Goal: Find specific page/section: Find specific page/section

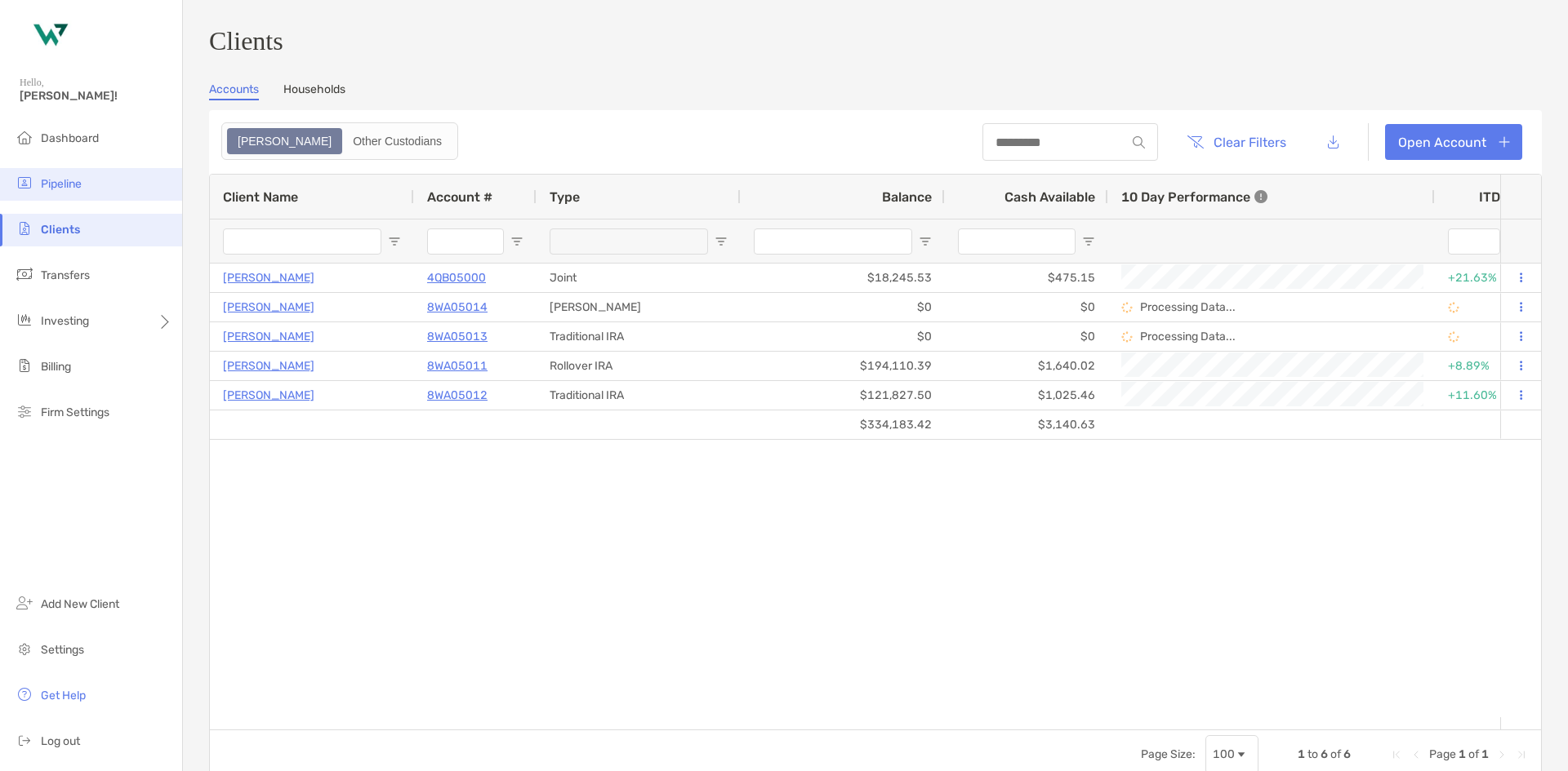
click at [64, 180] on span "Pipeline" at bounding box center [60, 184] width 41 height 13
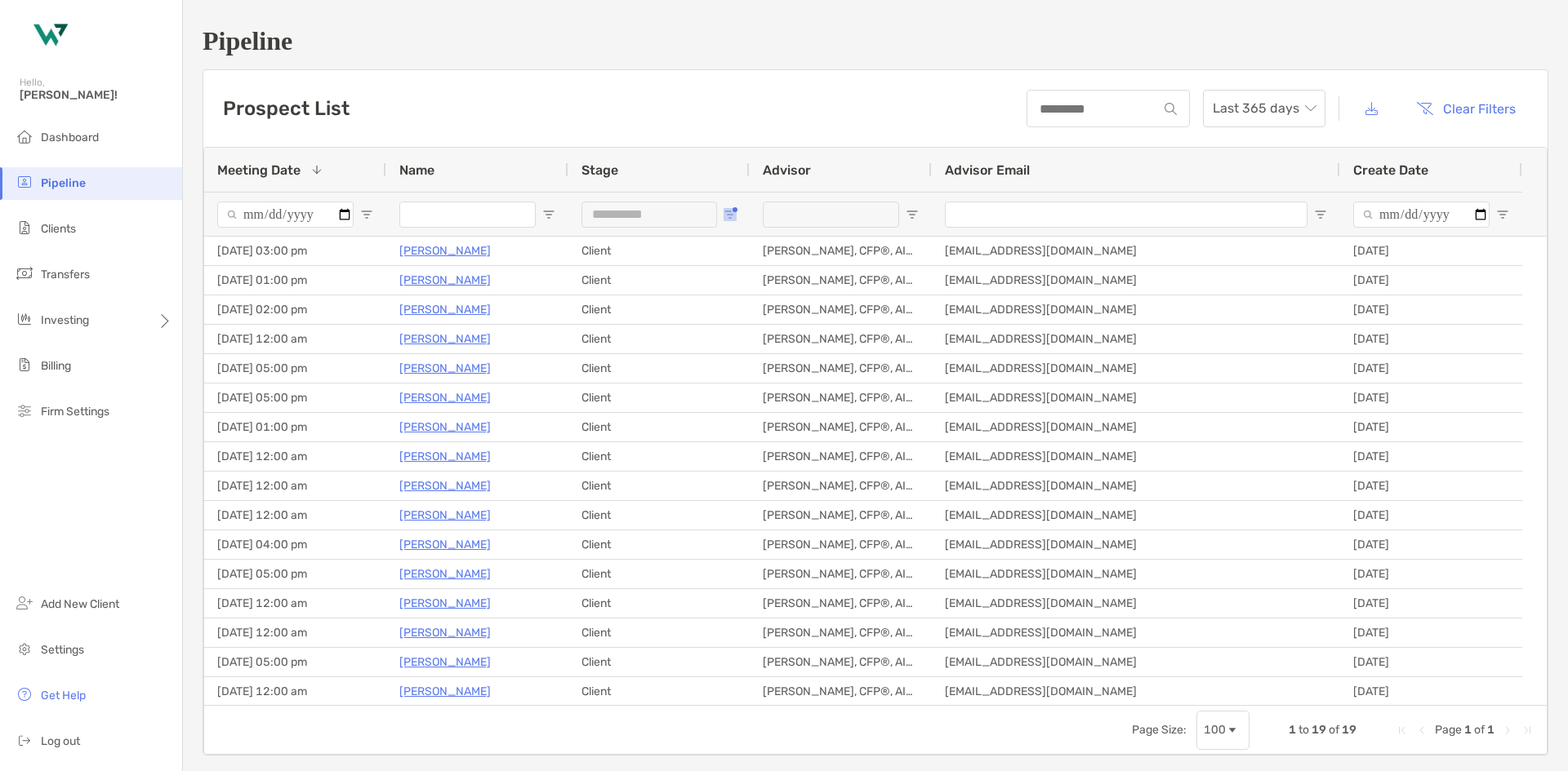
click at [732, 220] on span "Open Filter Menu" at bounding box center [730, 214] width 14 height 13
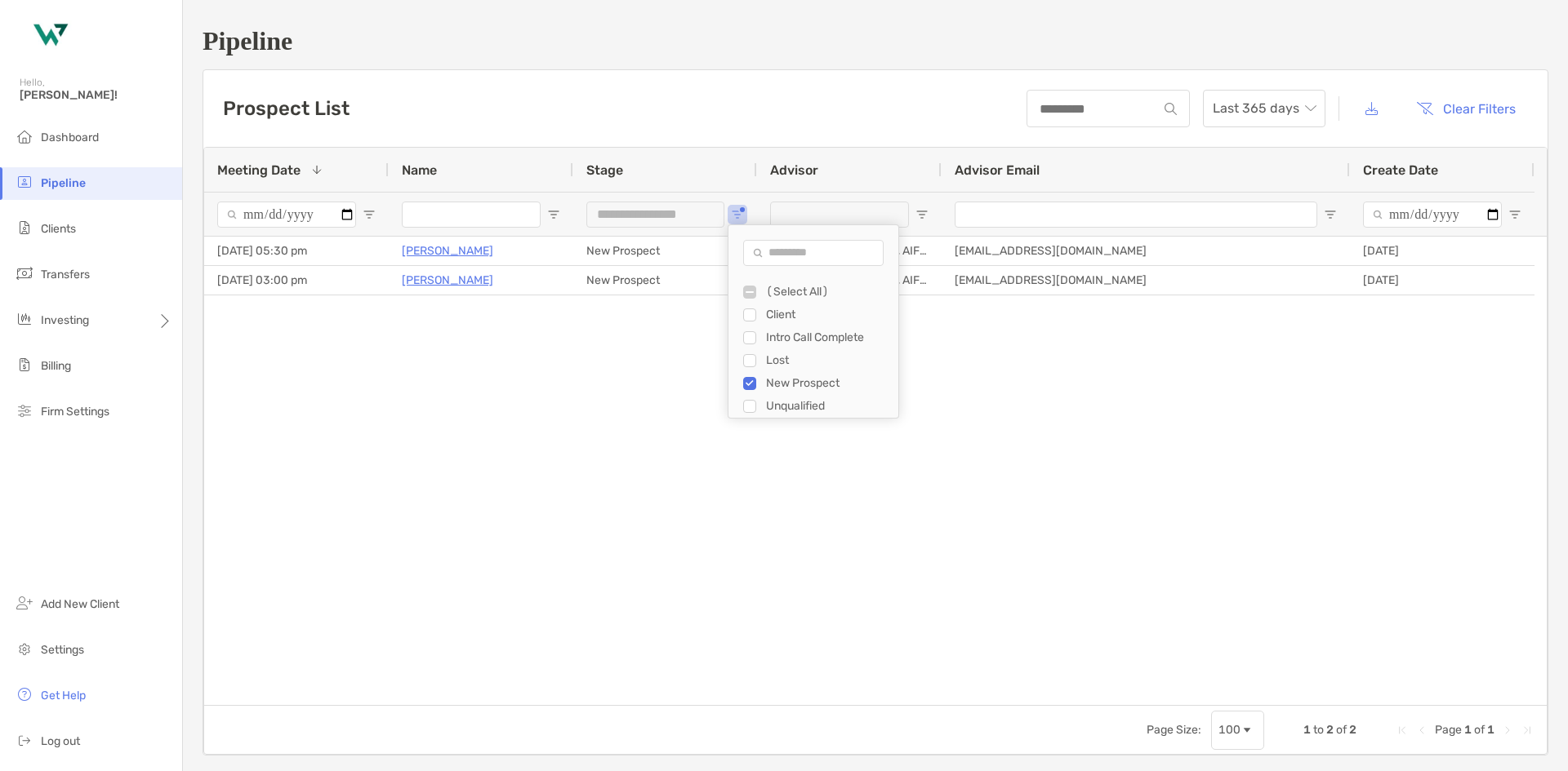
type input "**********"
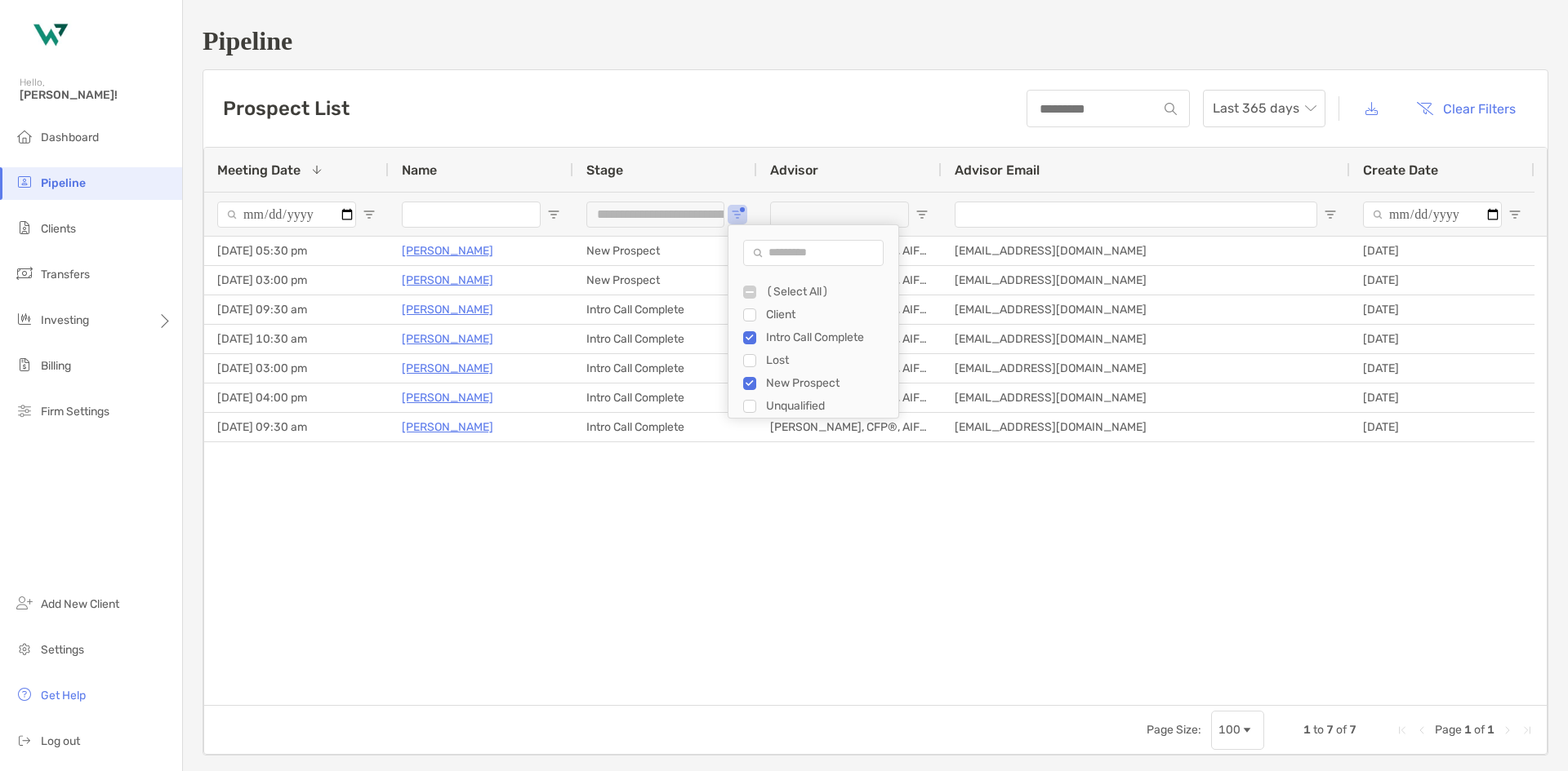
click at [548, 538] on div "[DATE] 05:30 pm [PERSON_NAME] New Prospect [PERSON_NAME], CFP®, AIF®, CPFA [EMA…" at bounding box center [875, 471] width 1342 height 469
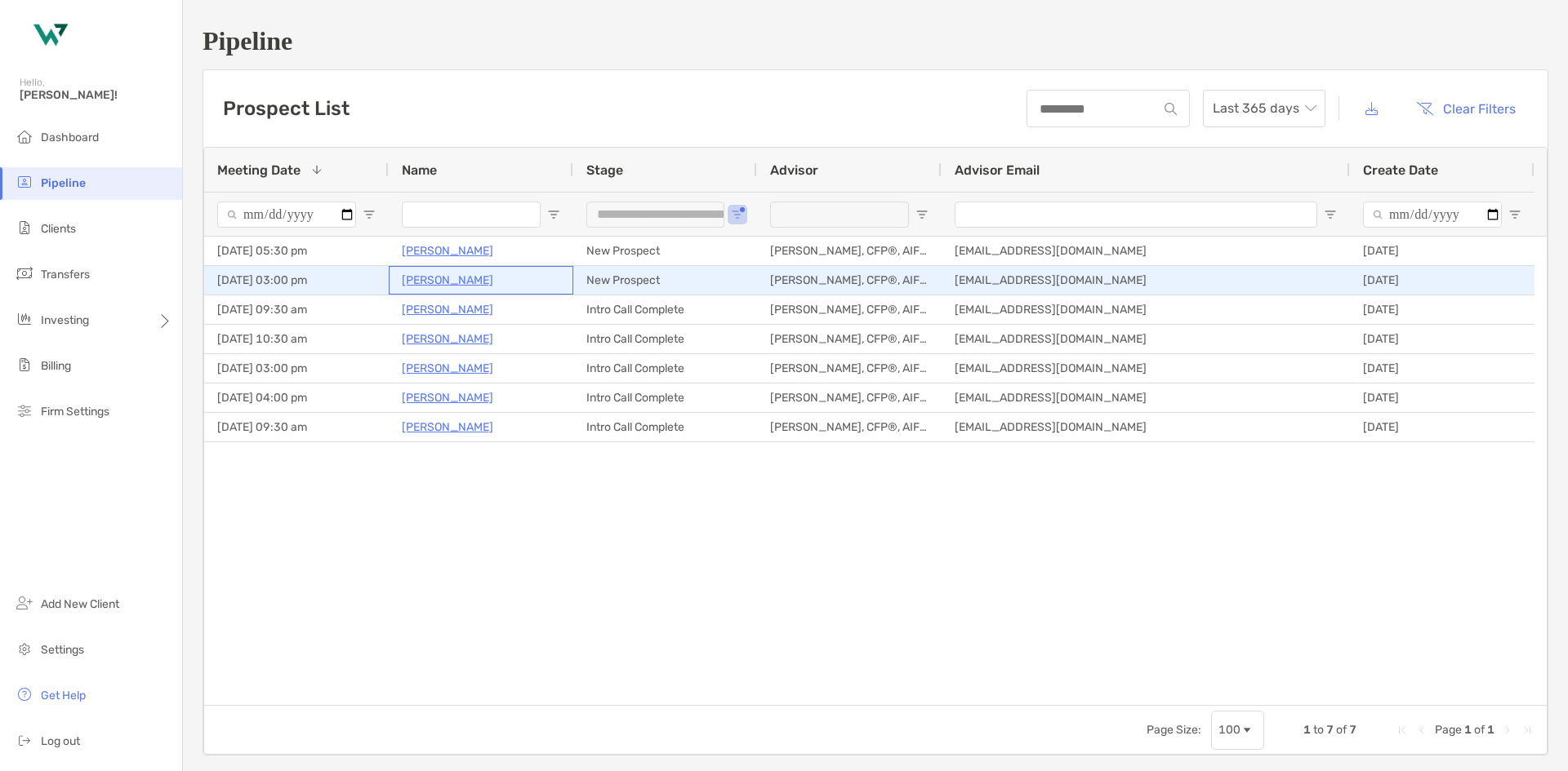
click at [437, 281] on p "[PERSON_NAME]" at bounding box center [447, 280] width 92 height 21
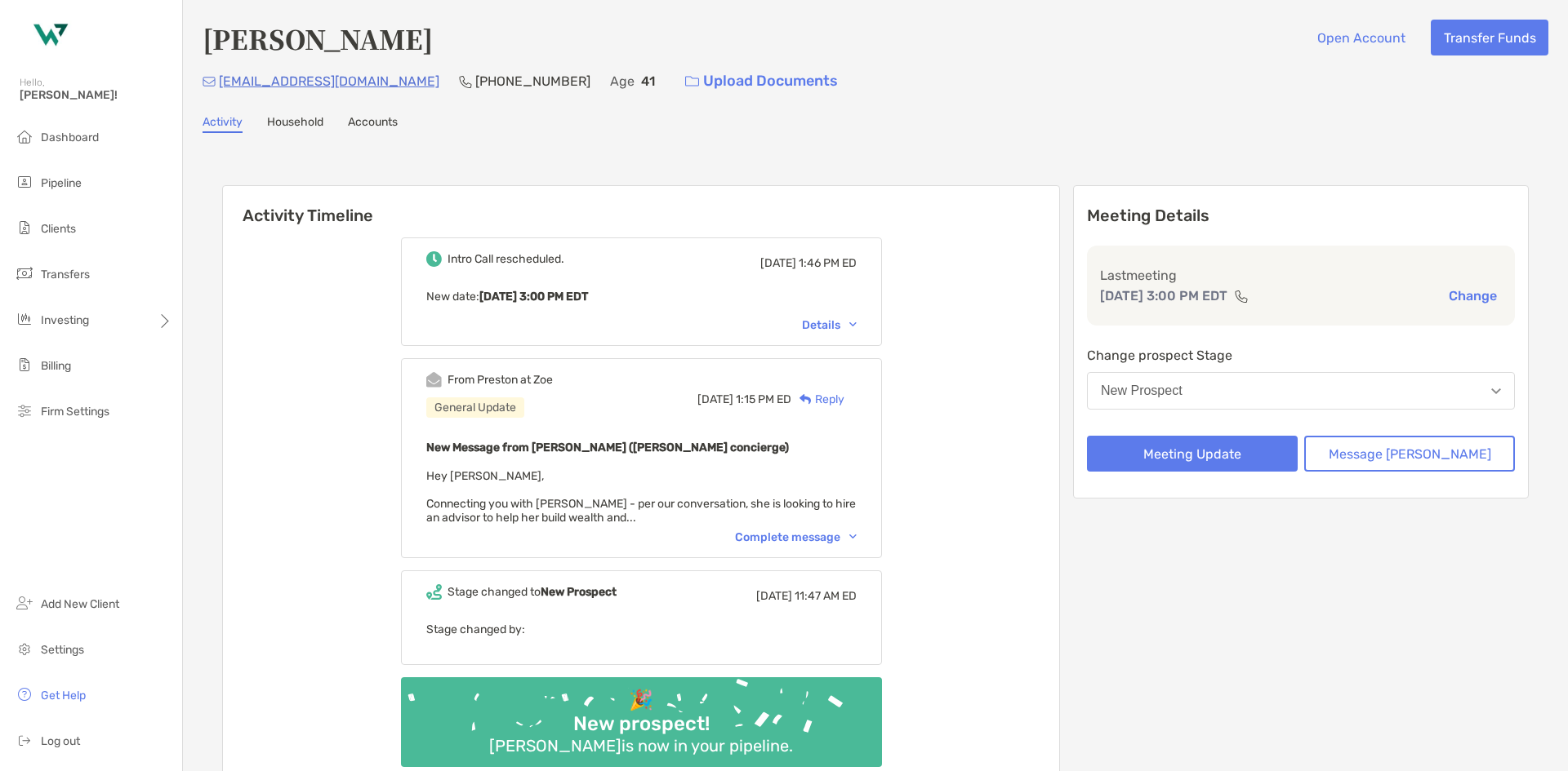
click at [857, 321] on div "Details" at bounding box center [829, 325] width 55 height 13
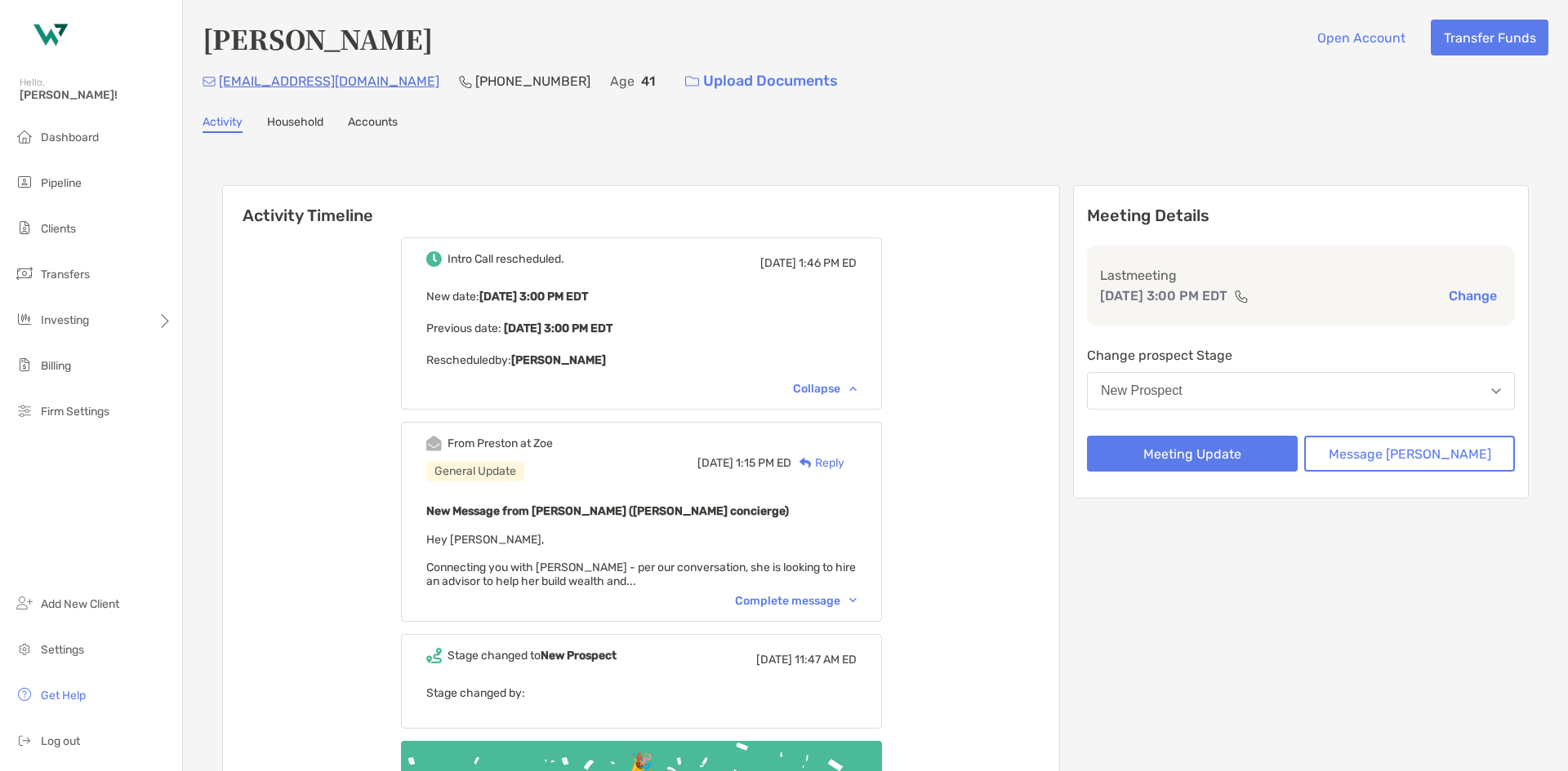
click at [857, 321] on p "Previous date: Fri, Sep 26 3:00 PM EDT" at bounding box center [642, 328] width 430 height 21
